Goal: Task Accomplishment & Management: Use online tool/utility

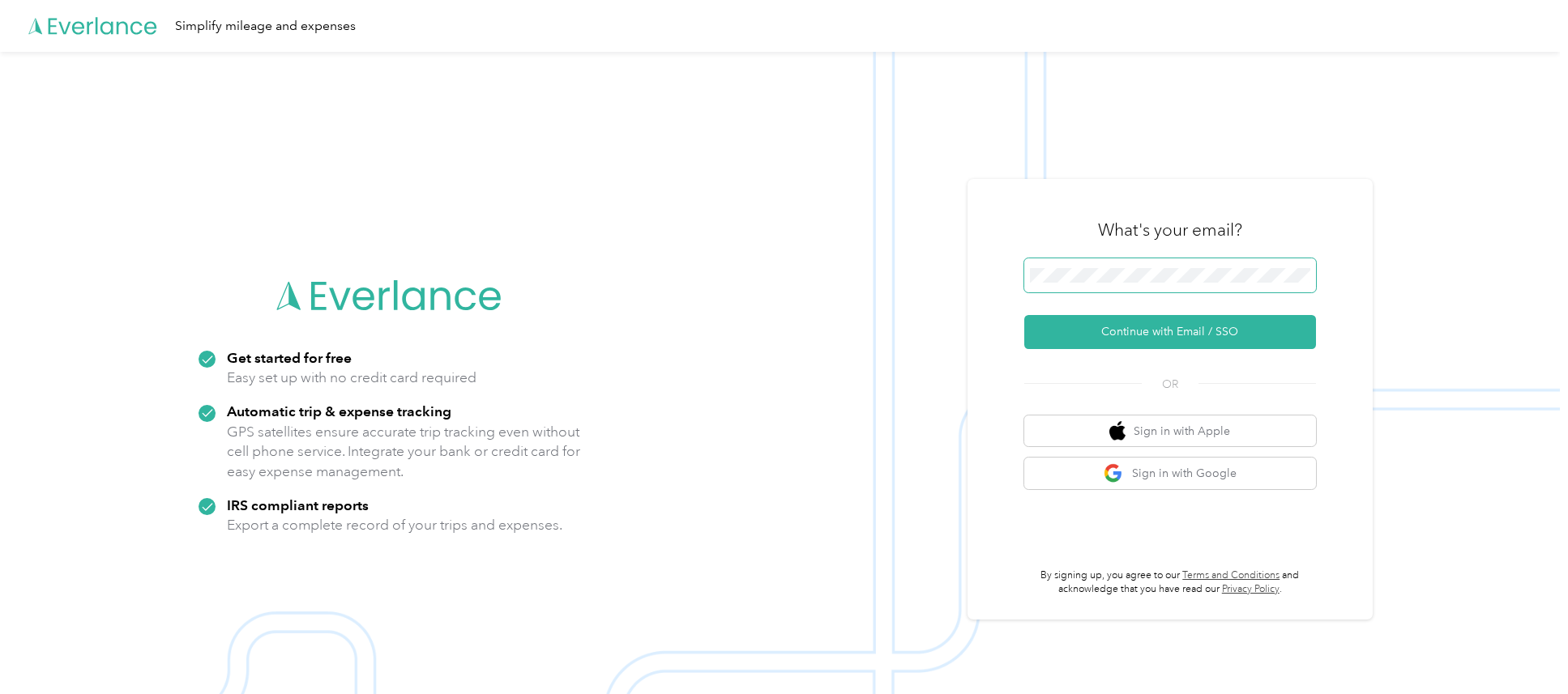
click at [1126, 267] on span at bounding box center [1169, 275] width 291 height 34
click at [1221, 333] on button "Continue with Email / SSO" at bounding box center [1169, 331] width 291 height 34
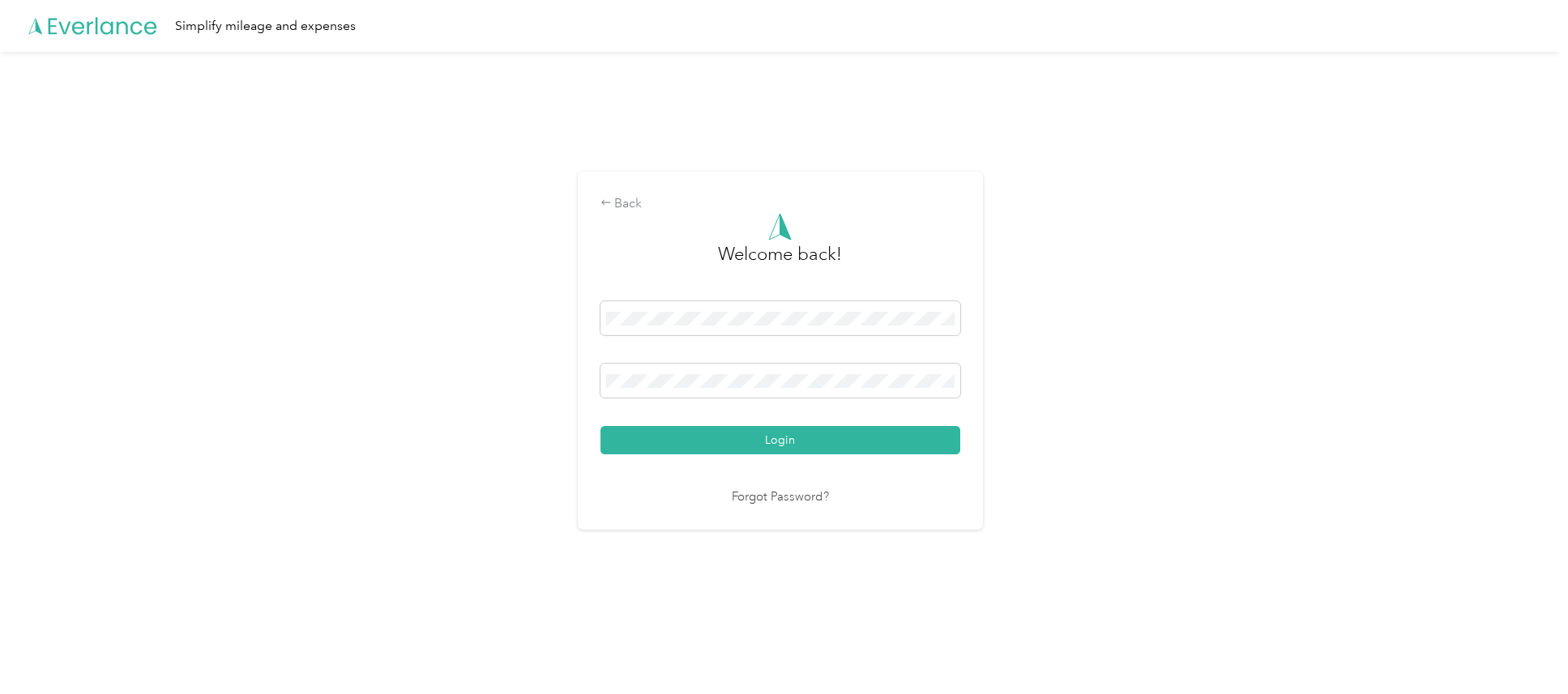
click at [854, 455] on button "Login" at bounding box center [780, 440] width 360 height 29
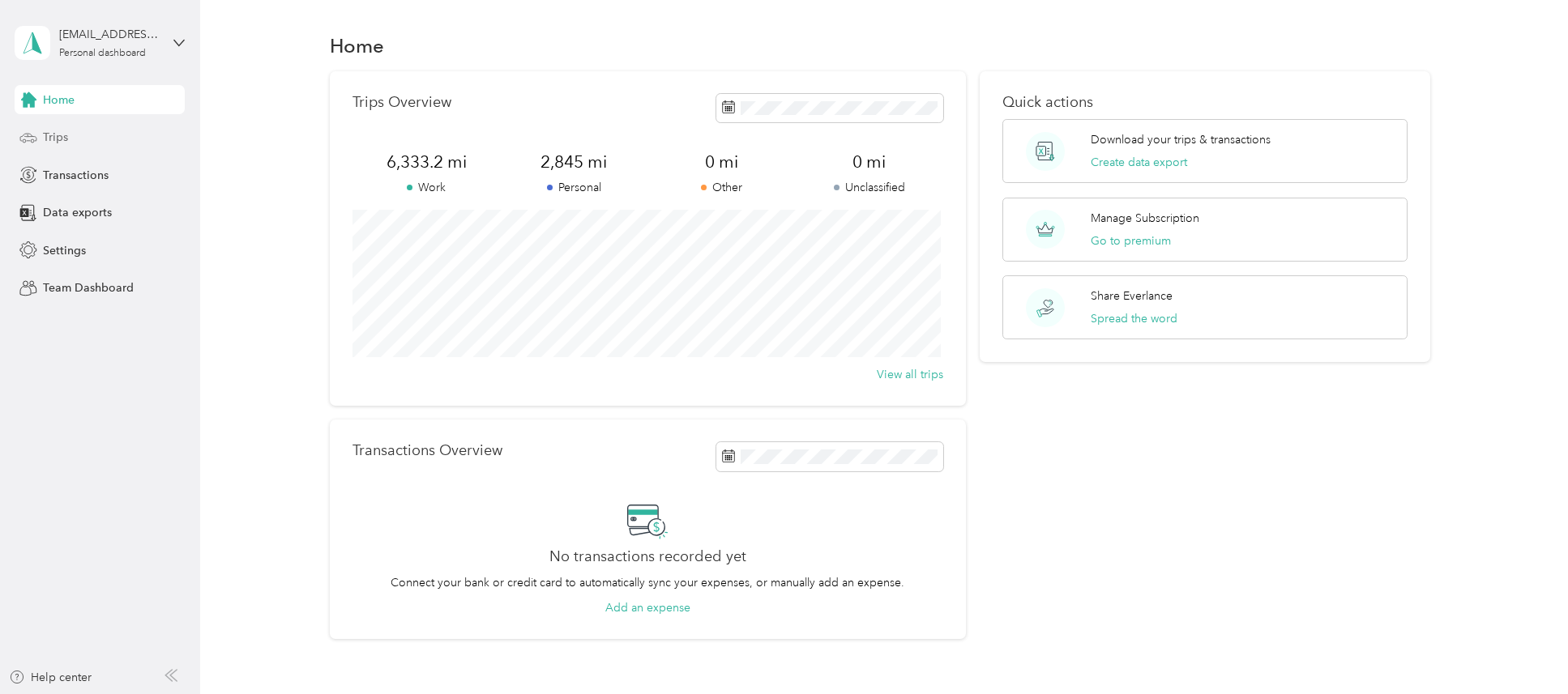
click at [60, 131] on span "Trips" at bounding box center [55, 137] width 25 height 17
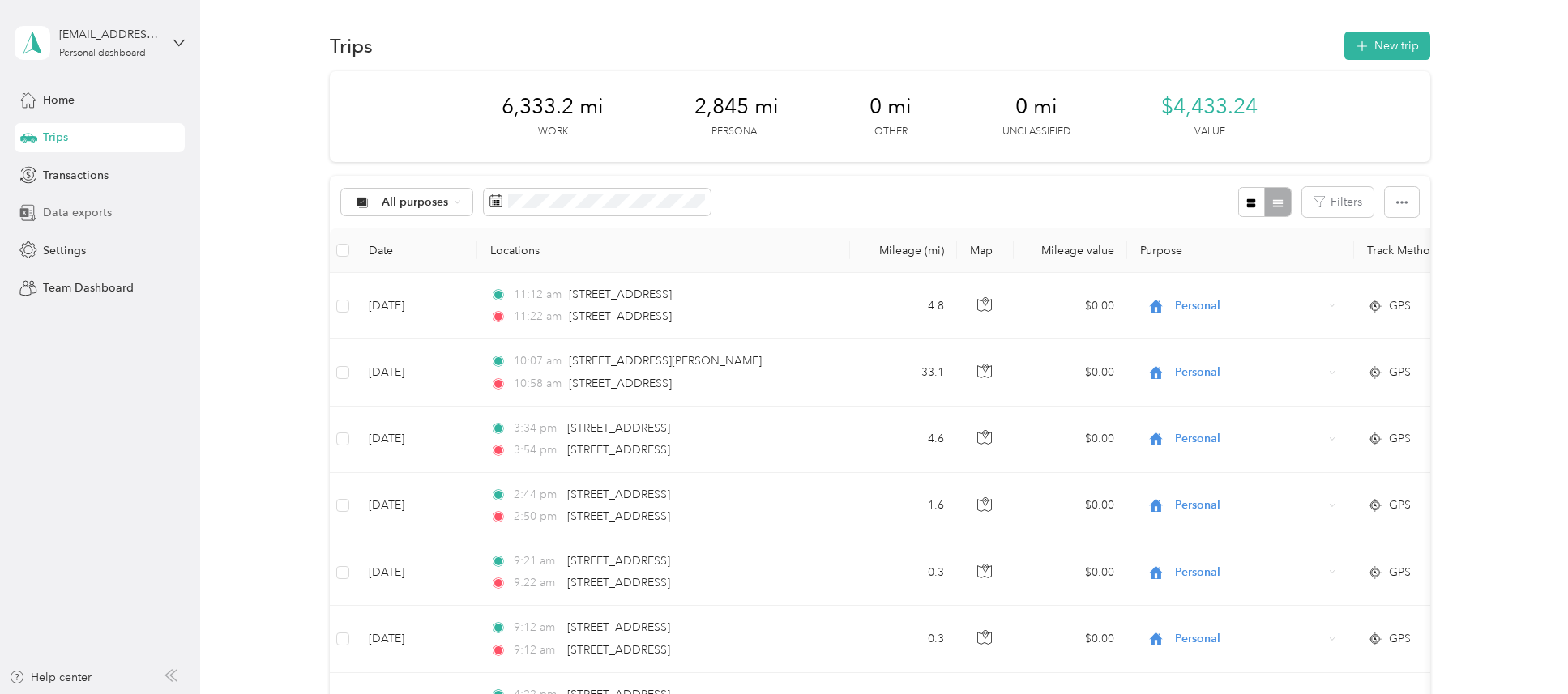
click at [89, 213] on span "Data exports" at bounding box center [78, 213] width 69 height 17
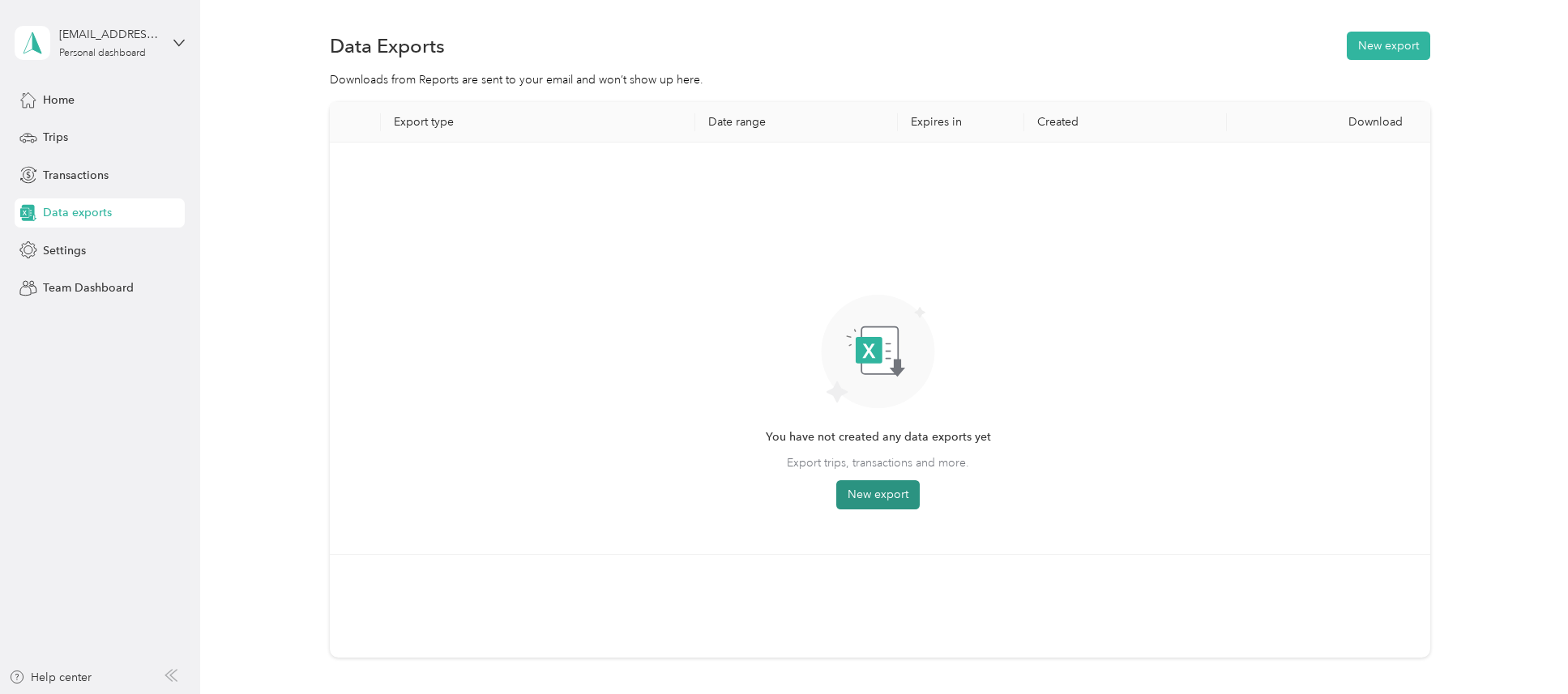
click at [899, 505] on button "New export" at bounding box center [878, 495] width 84 height 29
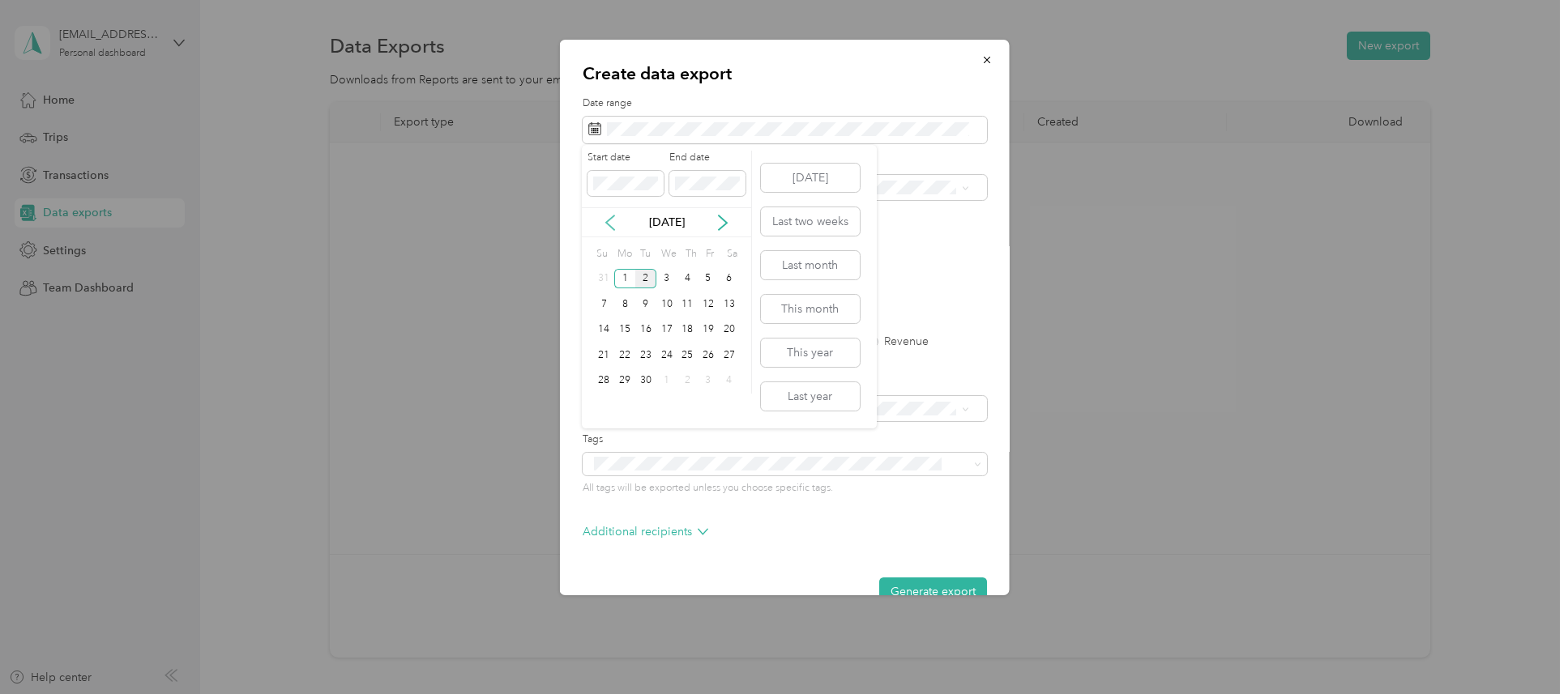
click at [609, 221] on icon at bounding box center [610, 222] width 16 height 16
click at [602, 352] on div "17" at bounding box center [605, 354] width 21 height 20
click at [733, 379] on div "30" at bounding box center [729, 380] width 21 height 20
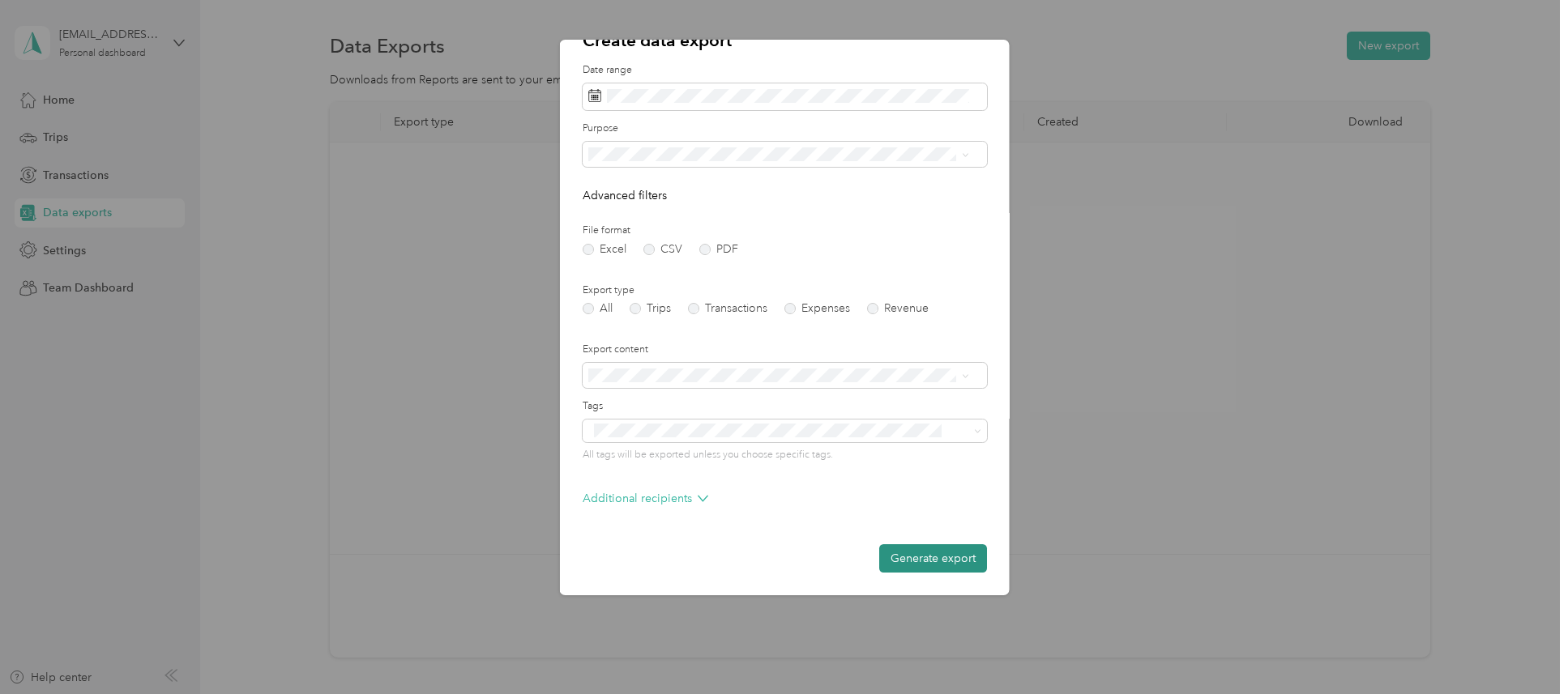
click at [920, 551] on button "Generate export" at bounding box center [932, 558] width 108 height 29
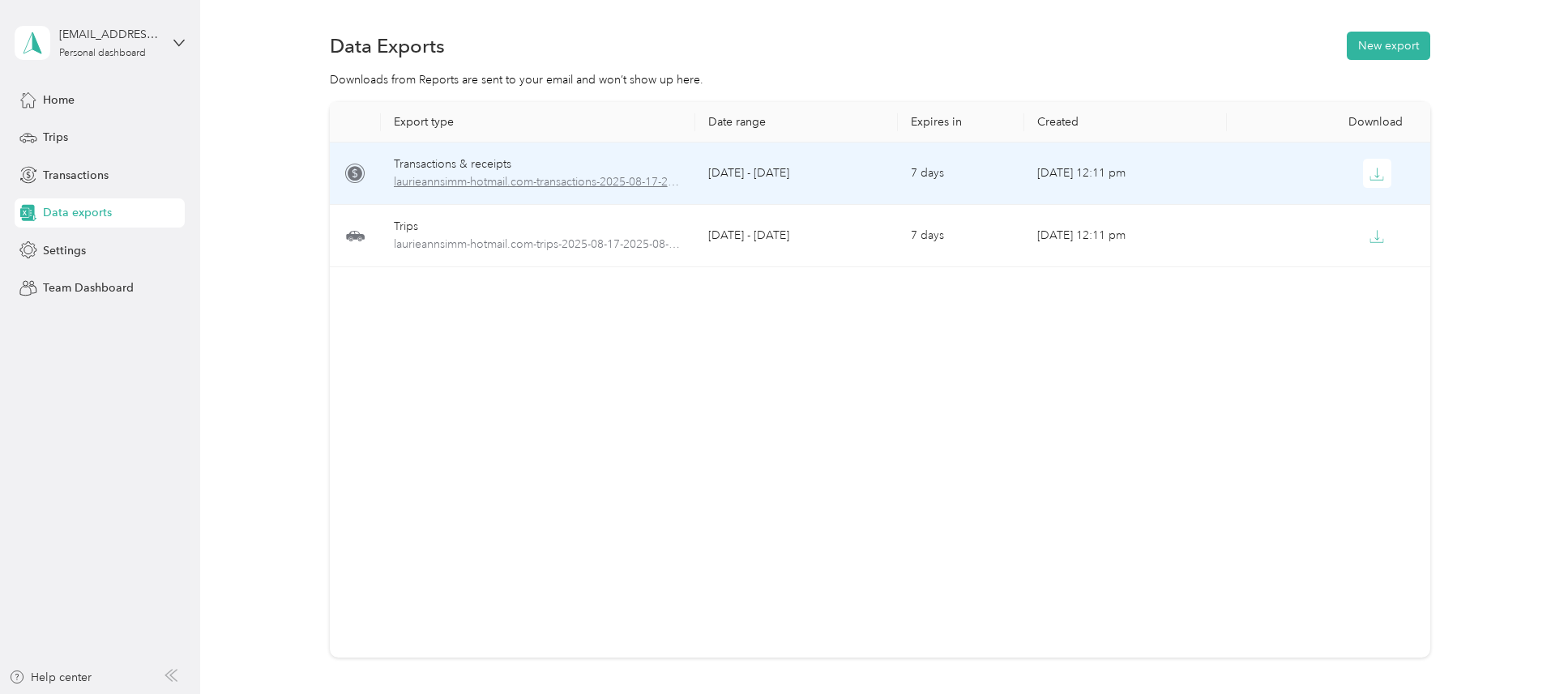
click at [434, 177] on span "laurieannsimm-hotmail.com-transactions-2025-08-17-2025-08-30.xlsx" at bounding box center [538, 182] width 289 height 18
click at [1375, 172] on icon "button" at bounding box center [1378, 172] width 5 height 10
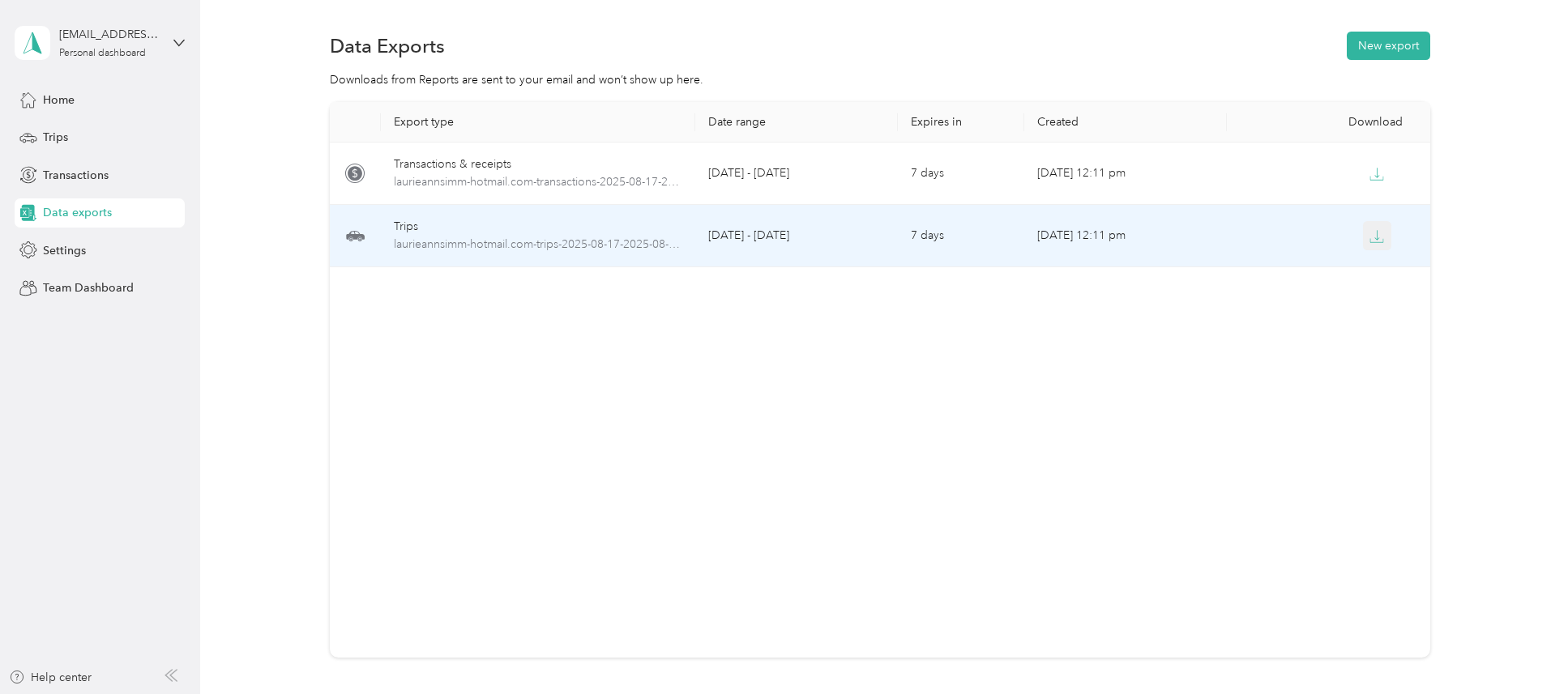
click at [1381, 238] on button "button" at bounding box center [1378, 236] width 29 height 29
